Goal: Task Accomplishment & Management: Complete application form

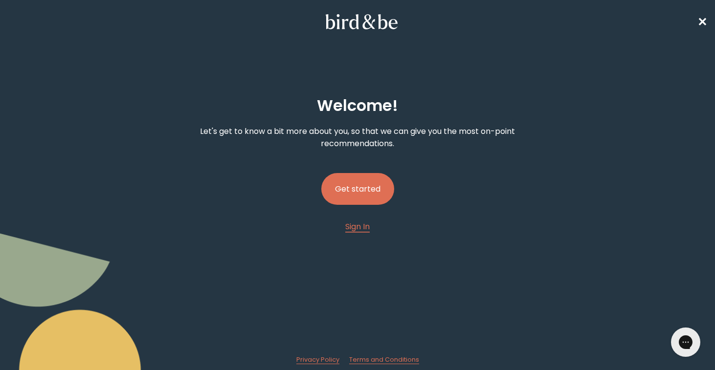
click at [703, 20] on span "✕" at bounding box center [702, 22] width 10 height 16
click at [366, 190] on button "Get started" at bounding box center [357, 189] width 73 height 32
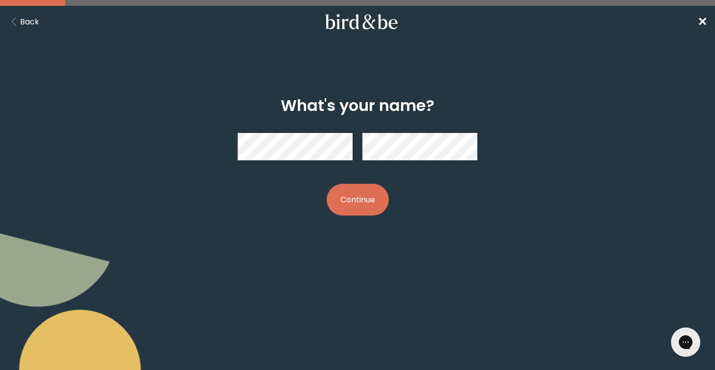
click at [463, 92] on div "What's your name? Continue" at bounding box center [358, 156] width 342 height 151
click at [354, 198] on button "Continue" at bounding box center [358, 200] width 62 height 32
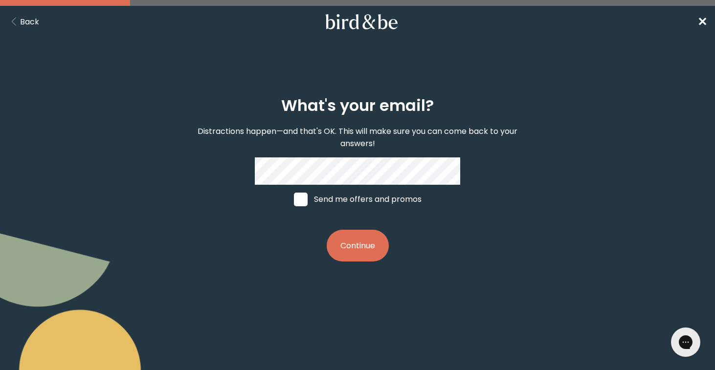
click at [347, 240] on button "Continue" at bounding box center [358, 246] width 62 height 32
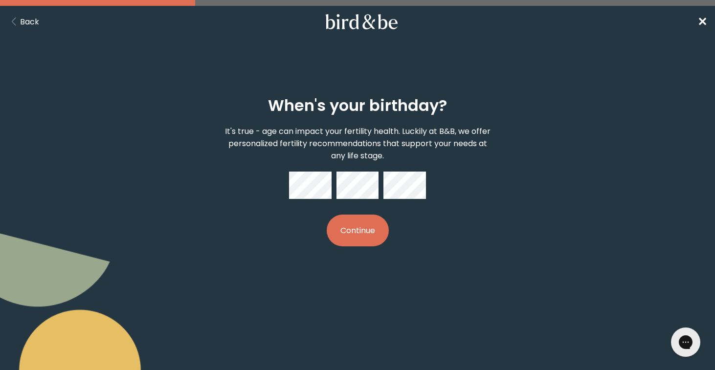
click at [31, 26] on button "Back" at bounding box center [23, 22] width 31 height 12
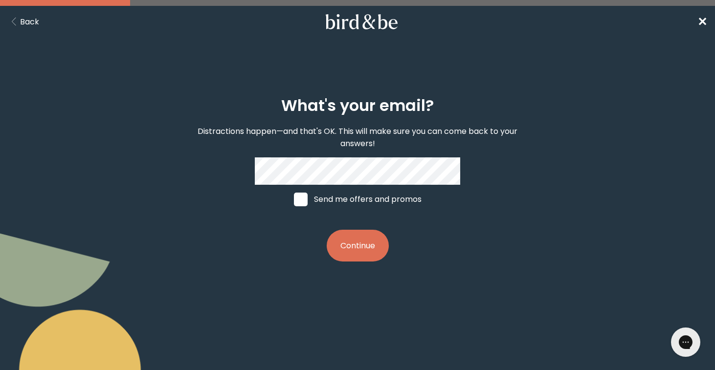
click at [347, 243] on button "Continue" at bounding box center [358, 246] width 62 height 32
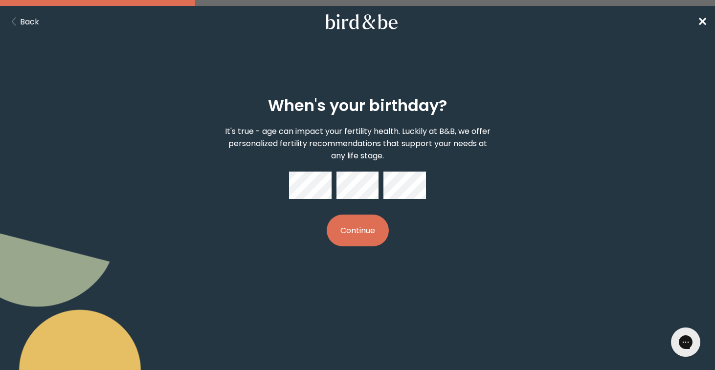
click at [371, 230] on button "Continue" at bounding box center [358, 231] width 62 height 32
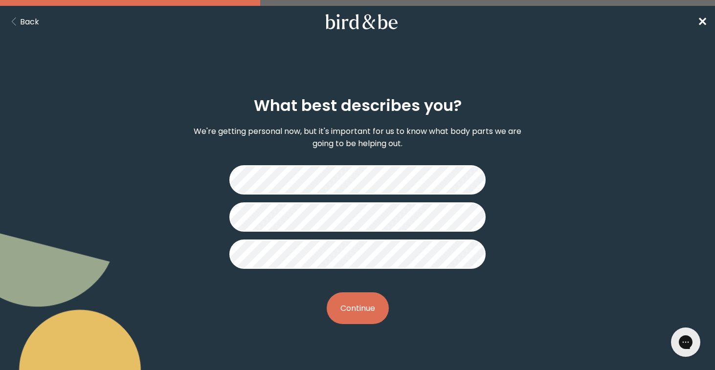
click at [363, 318] on button "Continue" at bounding box center [358, 308] width 62 height 32
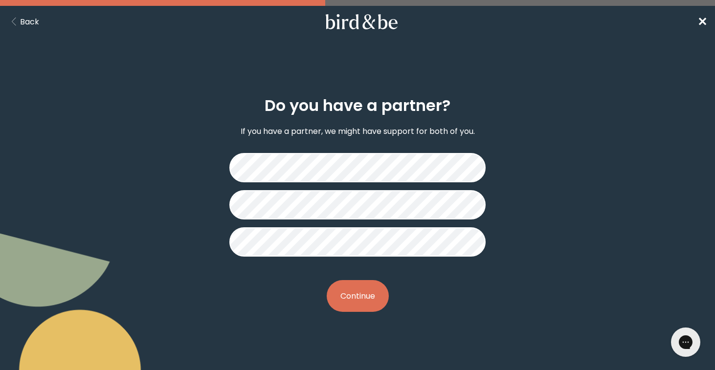
click at [377, 291] on button "Continue" at bounding box center [358, 296] width 62 height 32
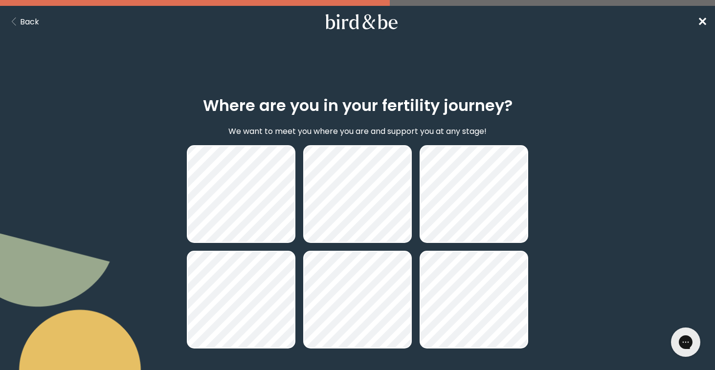
scroll to position [86, 0]
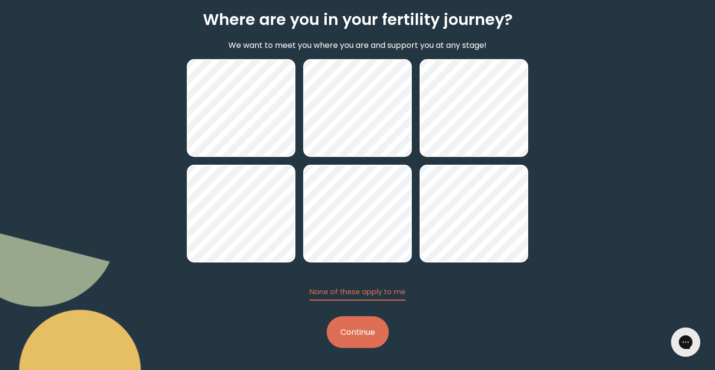
click at [358, 332] on button "Continue" at bounding box center [358, 332] width 62 height 32
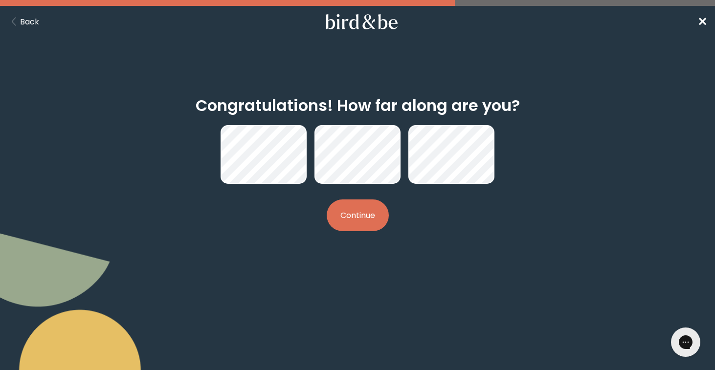
click at [346, 218] on button "Continue" at bounding box center [358, 216] width 62 height 32
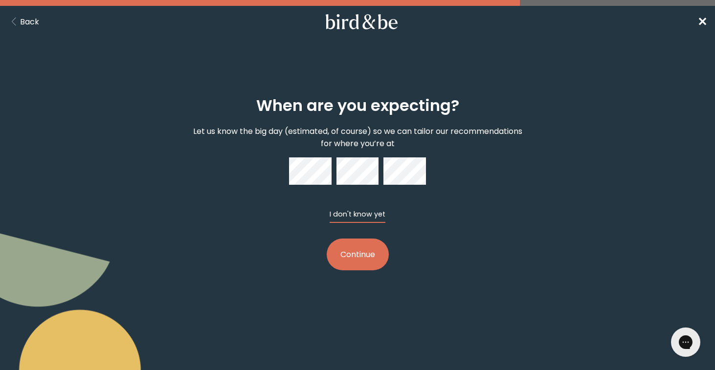
click at [349, 218] on button "I don't know yet" at bounding box center [358, 216] width 56 height 14
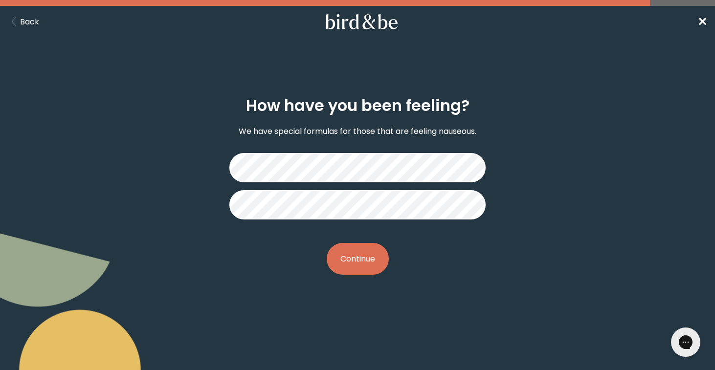
click at [374, 265] on button "Continue" at bounding box center [358, 259] width 62 height 32
click at [294, 257] on div "How have you been feeling? We have special formulas for those that are feeling …" at bounding box center [358, 186] width 342 height 210
click at [375, 265] on button "Continue" at bounding box center [358, 259] width 62 height 32
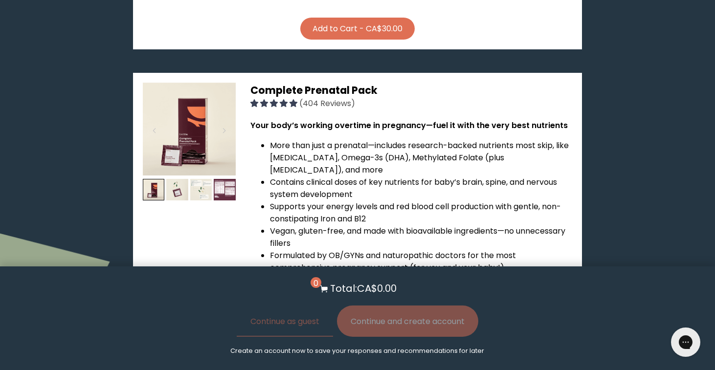
scroll to position [516, 0]
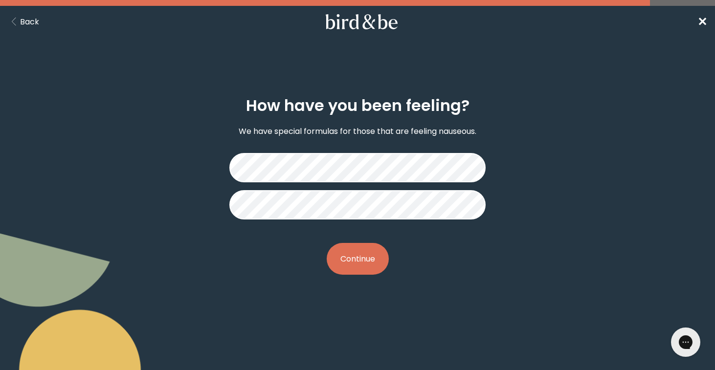
click at [369, 247] on button "Continue" at bounding box center [358, 259] width 62 height 32
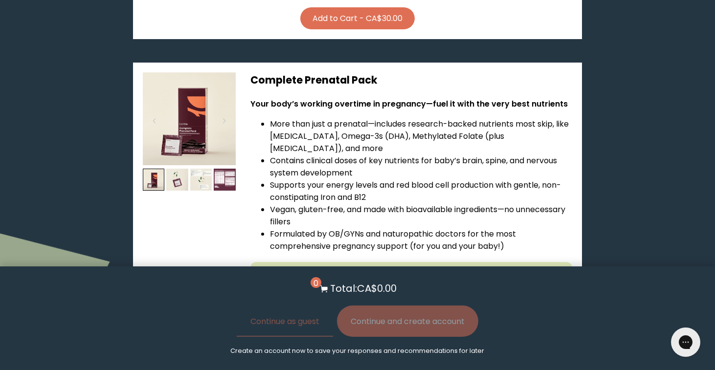
scroll to position [530, 0]
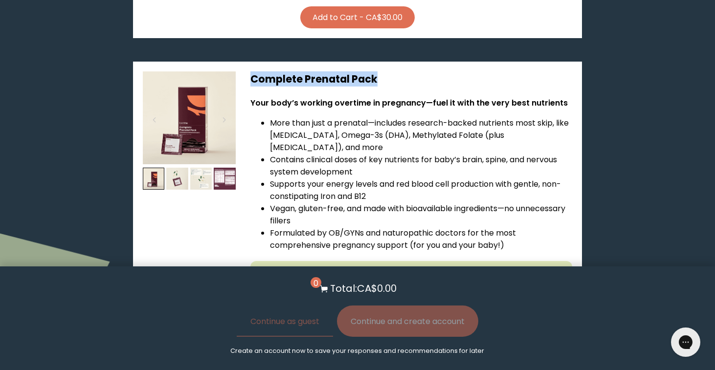
drag, startPoint x: 382, startPoint y: 55, endPoint x: 249, endPoint y: 50, distance: 133.1
click at [249, 62] on div "Complete Prenatal Pack Your body’s working overtime in pregnancy—fuel it with t…" at bounding box center [357, 281] width 449 height 439
copy span "Complete Prenatal Pack"
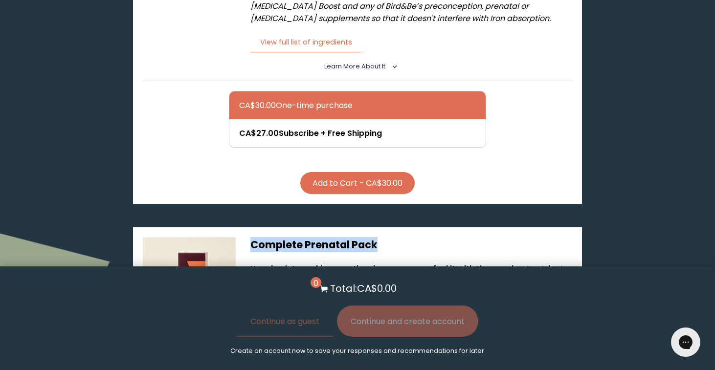
scroll to position [0, 0]
